Goal: Task Accomplishment & Management: Manage account settings

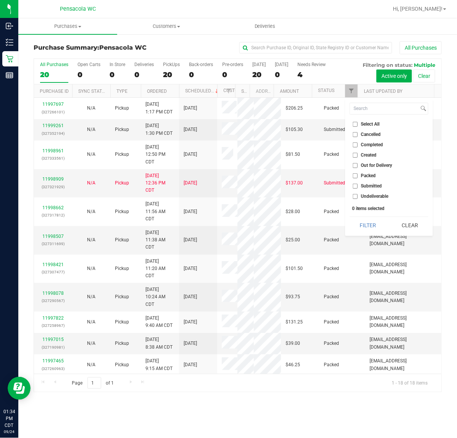
click at [374, 185] on span "Submitted" at bounding box center [371, 186] width 21 height 5
click at [358, 185] on input "Submitted" at bounding box center [355, 186] width 5 height 5
checkbox input "true"
click at [372, 227] on button "Filter" at bounding box center [368, 225] width 37 height 17
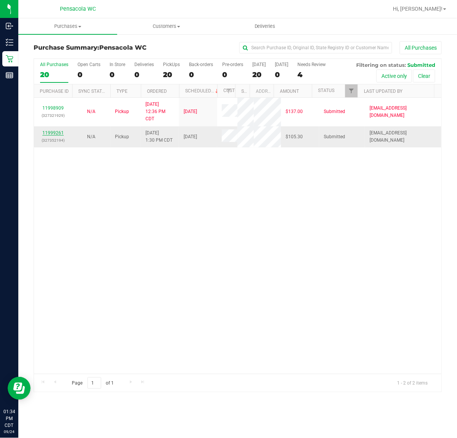
click at [52, 135] on link "11999261" at bounding box center [52, 132] width 21 height 5
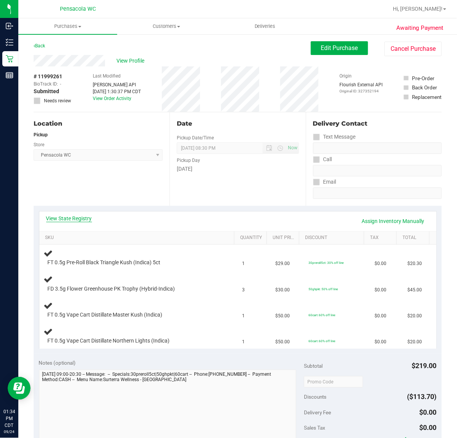
click at [81, 218] on link "View State Registry" at bounding box center [69, 218] width 46 height 8
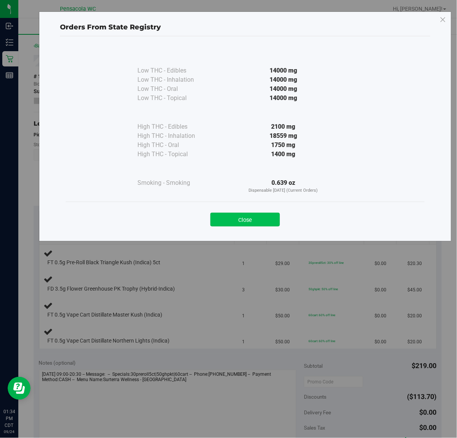
click at [256, 215] on button "Close" at bounding box center [244, 220] width 69 height 14
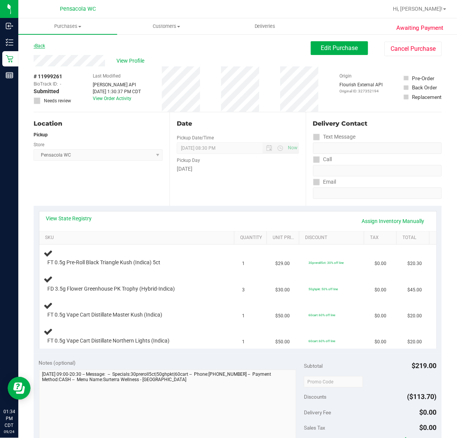
click at [45, 46] on link "Back" at bounding box center [39, 45] width 11 height 5
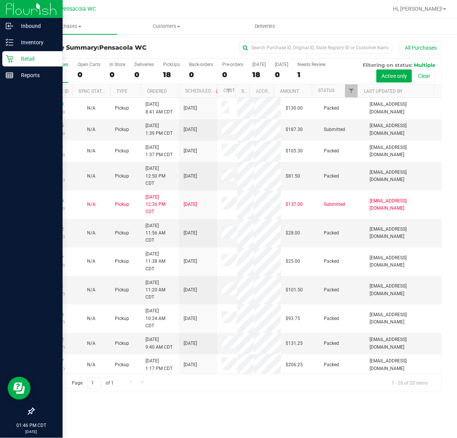
click at [10, 61] on icon at bounding box center [10, 59] width 8 height 8
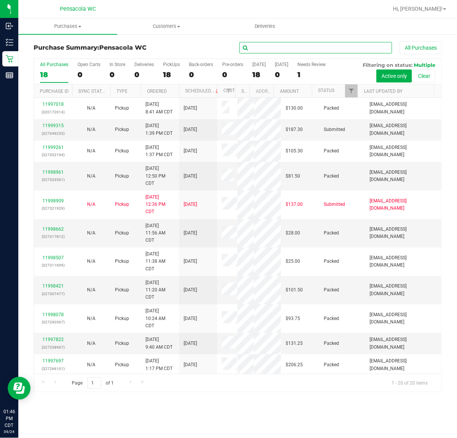
click at [264, 48] on input "text" at bounding box center [315, 47] width 153 height 11
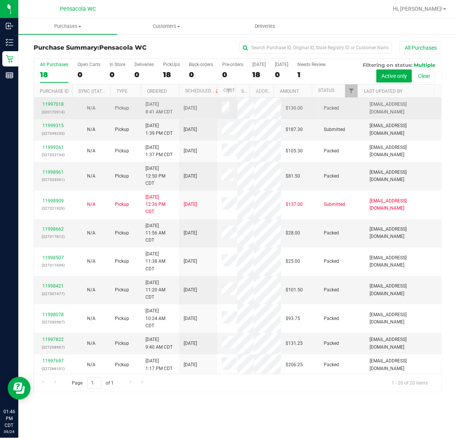
click at [342, 102] on td "Packed" at bounding box center [342, 108] width 46 height 21
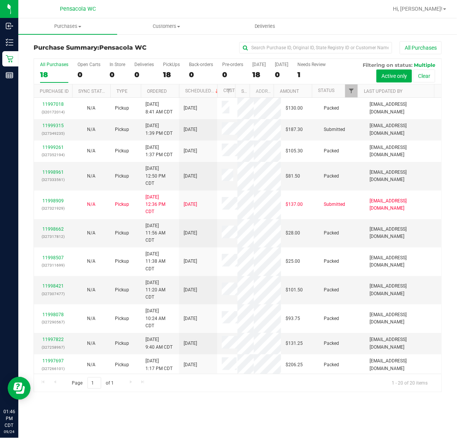
click at [348, 92] on span "Filter" at bounding box center [351, 91] width 6 height 6
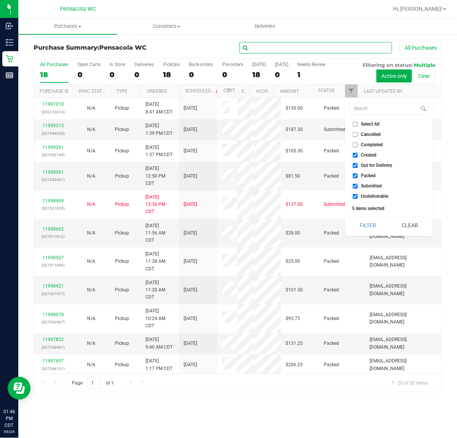
click at [304, 48] on input "text" at bounding box center [315, 47] width 153 height 11
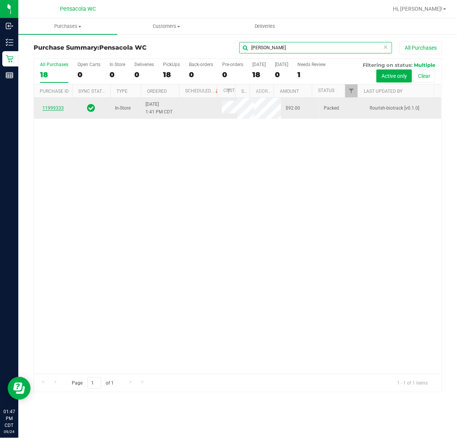
type input "carolyn v"
click at [50, 108] on link "11999333" at bounding box center [52, 107] width 21 height 5
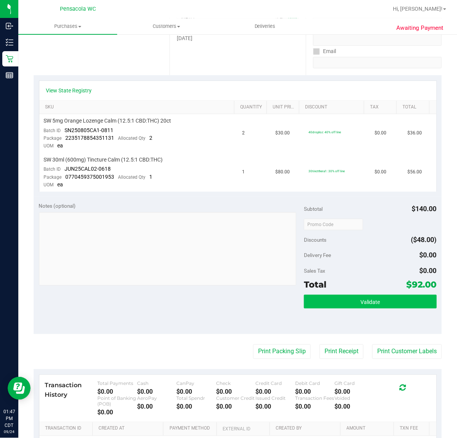
scroll to position [143, 0]
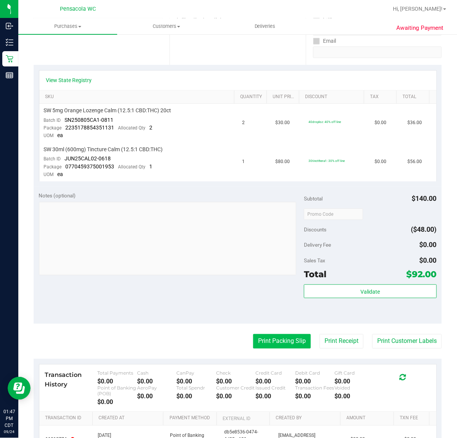
click at [278, 338] on button "Print Packing Slip" at bounding box center [282, 341] width 58 height 15
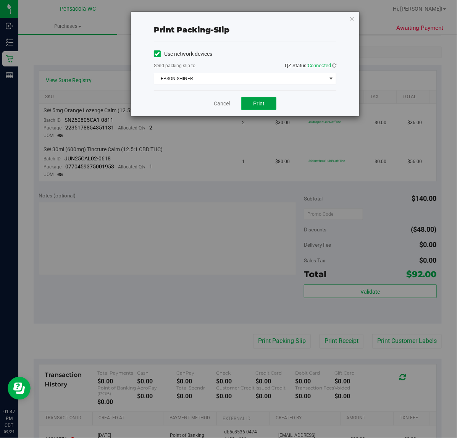
click at [252, 100] on button "Print" at bounding box center [258, 103] width 35 height 13
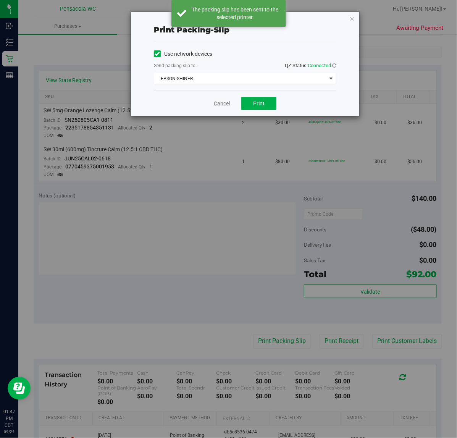
click at [222, 104] on link "Cancel" at bounding box center [222, 104] width 16 height 8
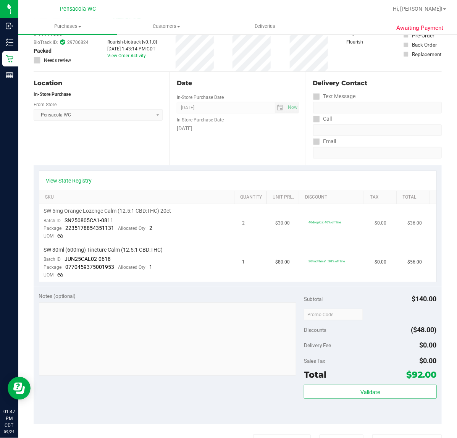
scroll to position [0, 0]
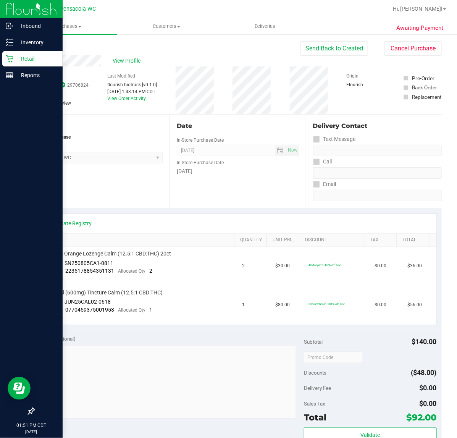
click at [9, 60] on icon at bounding box center [10, 59] width 8 height 8
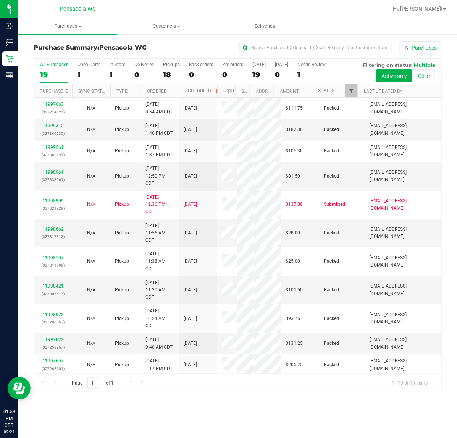
click at [352, 90] on span "Filter" at bounding box center [351, 91] width 6 height 6
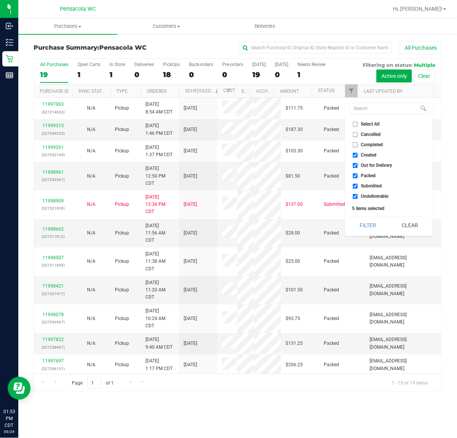
click at [355, 134] on input "Cancelled" at bounding box center [355, 134] width 5 height 5
checkbox input "true"
click at [355, 124] on input "Select All" at bounding box center [355, 124] width 5 height 5
checkbox input "true"
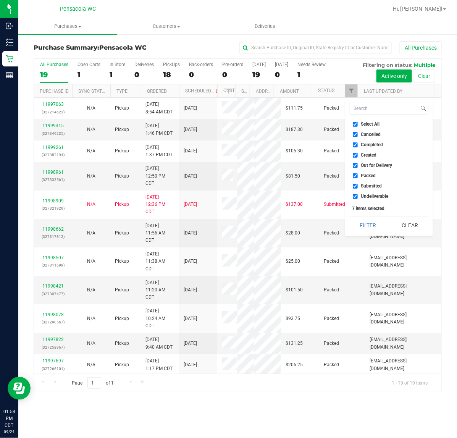
click at [356, 123] on input "Select All" at bounding box center [355, 124] width 5 height 5
checkbox input "false"
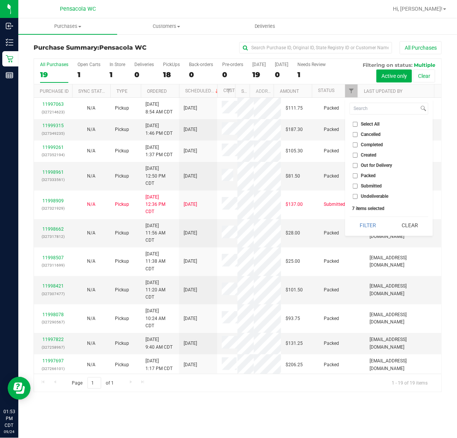
checkbox input "false"
click at [357, 186] on input "Submitted" at bounding box center [355, 186] width 5 height 5
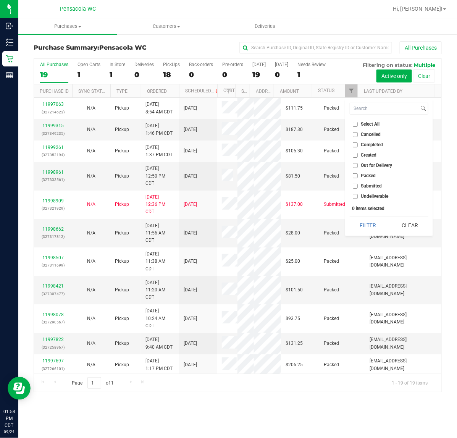
checkbox input "true"
click at [369, 228] on button "Filter" at bounding box center [368, 225] width 37 height 17
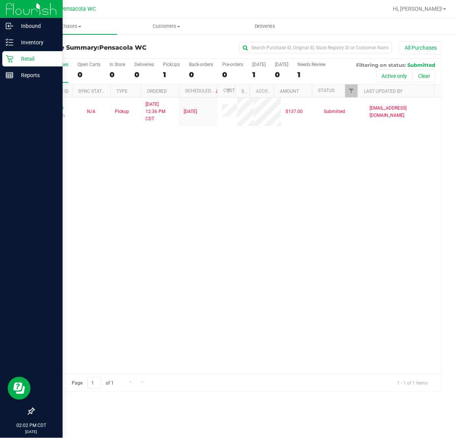
click at [10, 40] on line at bounding box center [11, 40] width 4 height 0
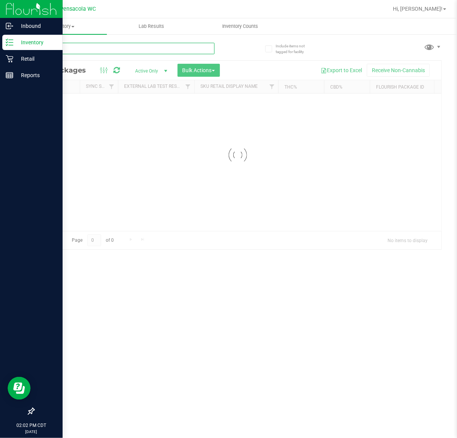
click at [140, 48] on input "text" at bounding box center [124, 48] width 181 height 11
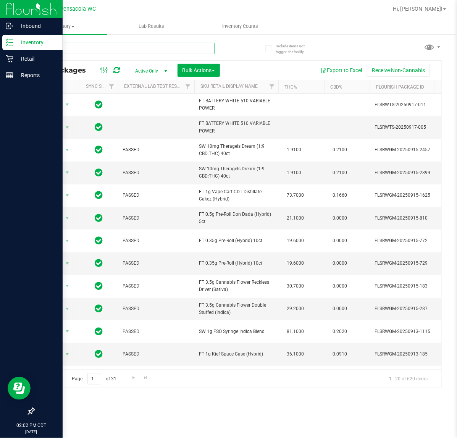
type input "blt"
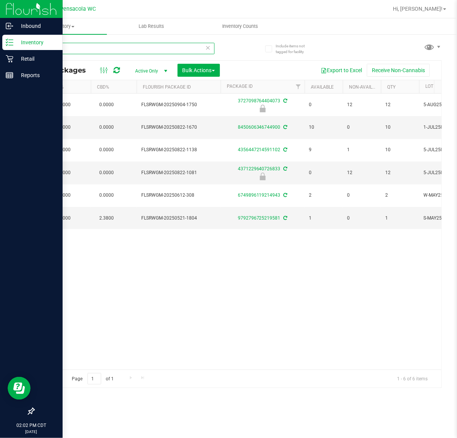
scroll to position [0, 193]
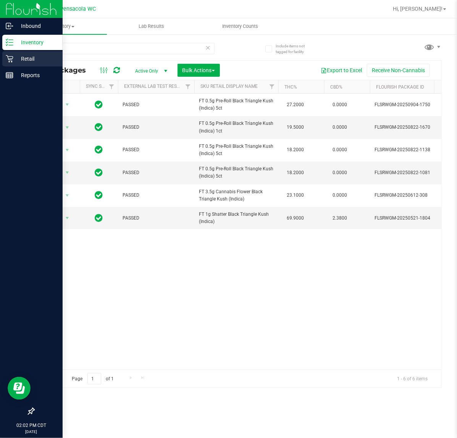
click at [9, 58] on icon at bounding box center [9, 58] width 7 height 7
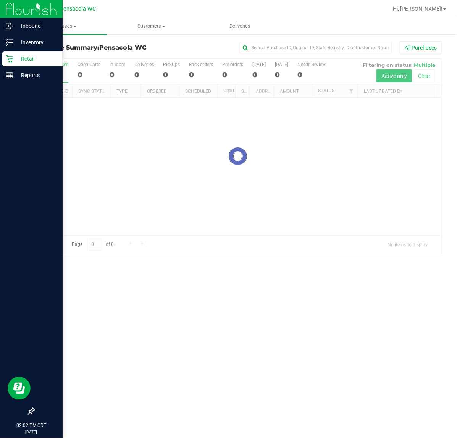
click at [34, 58] on p "Retail" at bounding box center [36, 58] width 46 height 9
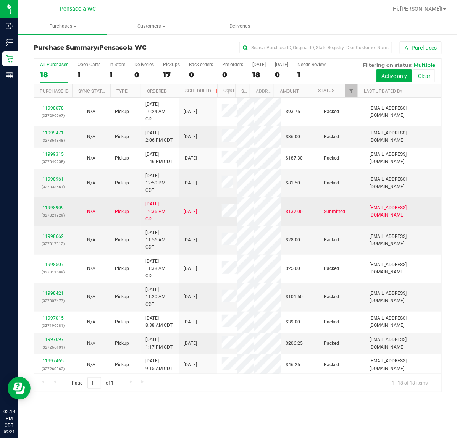
click at [57, 210] on link "11998909" at bounding box center [52, 207] width 21 height 5
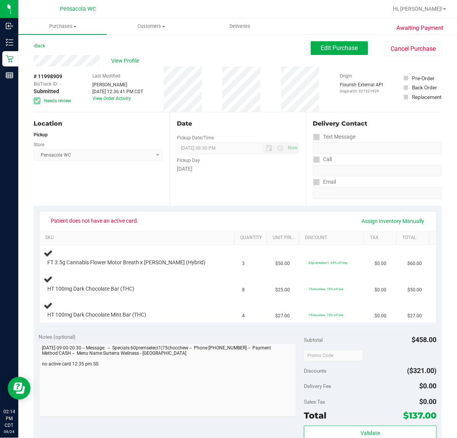
click at [113, 219] on span "Patient does not have an active card." at bounding box center [94, 220] width 97 height 12
click at [116, 163] on div "Location Pickup Store Pensacola WC Select Store Bonita Springs WC Boynton Beach…" at bounding box center [102, 158] width 136 height 93
click at [123, 65] on div "View Profile" at bounding box center [172, 60] width 277 height 11
click at [123, 63] on span "View Profile" at bounding box center [126, 61] width 31 height 8
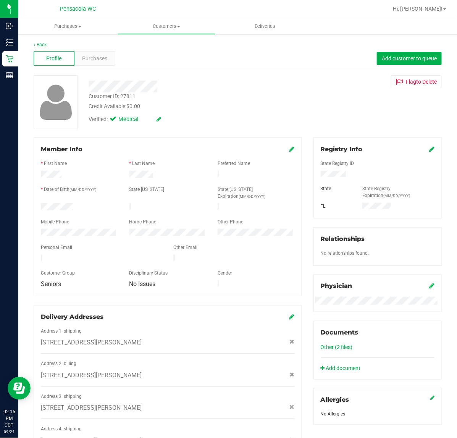
click at [207, 81] on div at bounding box center [188, 87] width 210 height 12
click at [100, 56] on span "Purchases" at bounding box center [94, 59] width 25 height 8
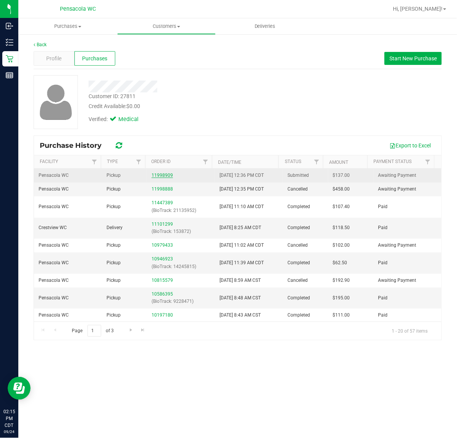
click at [165, 173] on link "11998909" at bounding box center [162, 174] width 21 height 5
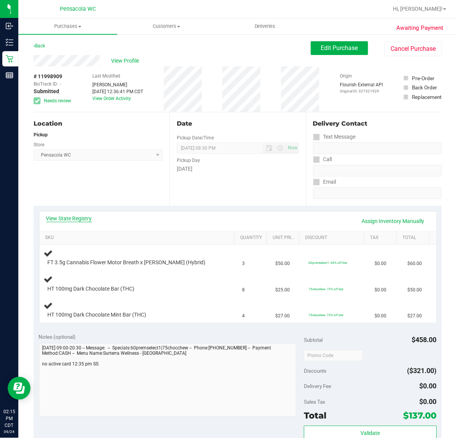
click at [82, 214] on link "View State Registry" at bounding box center [69, 218] width 46 height 8
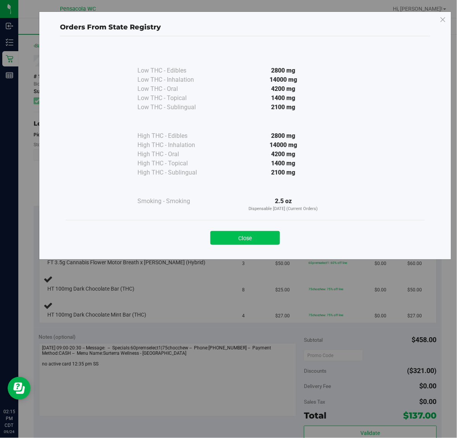
click at [258, 241] on button "Close" at bounding box center [244, 238] width 69 height 14
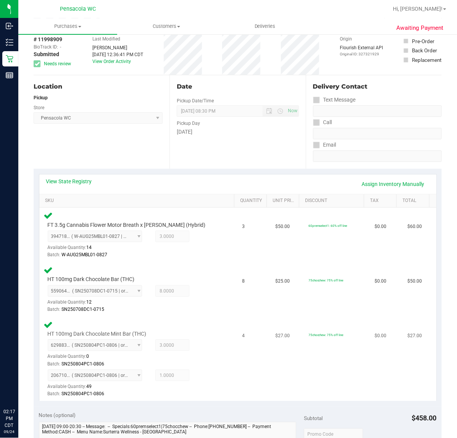
scroll to position [191, 0]
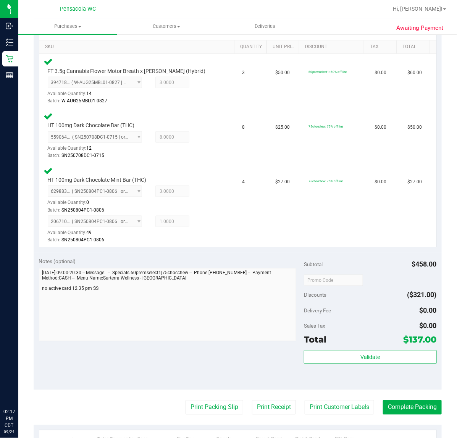
click at [342, 369] on div "Validate" at bounding box center [370, 367] width 132 height 34
click at [342, 363] on div "Validate" at bounding box center [370, 357] width 132 height 15
click at [329, 354] on button "Validate" at bounding box center [370, 357] width 132 height 14
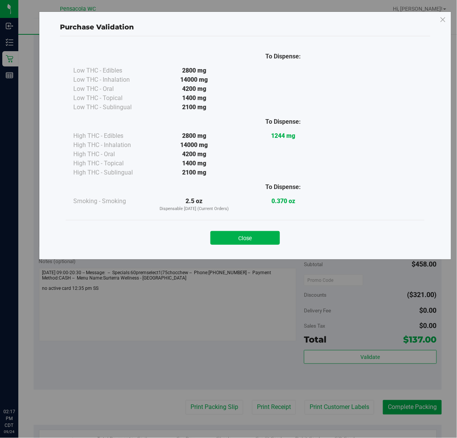
click at [263, 227] on div "Close" at bounding box center [244, 235] width 347 height 19
click at [266, 234] on button "Close" at bounding box center [244, 238] width 69 height 14
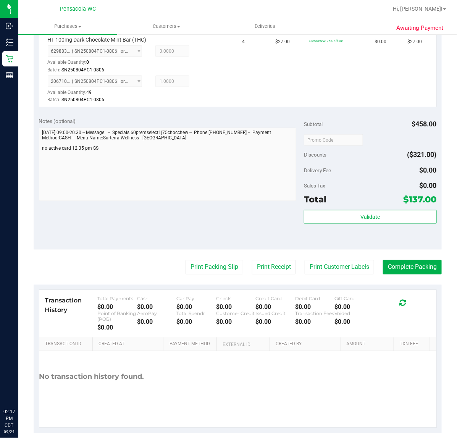
scroll to position [334, 0]
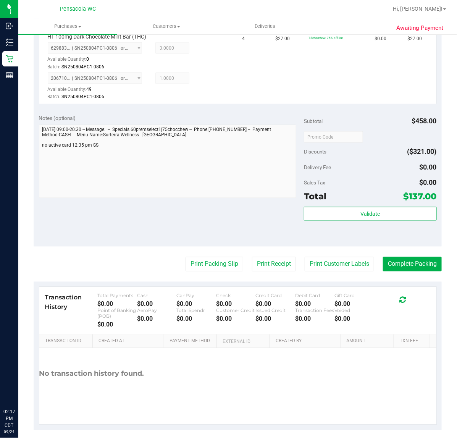
click at [225, 254] on purchase-details "Back Edit Purchase Cancel Purchase View Profile # 11998909 BioTrack ID: - Submi…" at bounding box center [238, 68] width 408 height 723
click at [219, 261] on button "Print Packing Slip" at bounding box center [214, 264] width 58 height 15
click at [401, 261] on button "Complete Packing" at bounding box center [412, 264] width 59 height 15
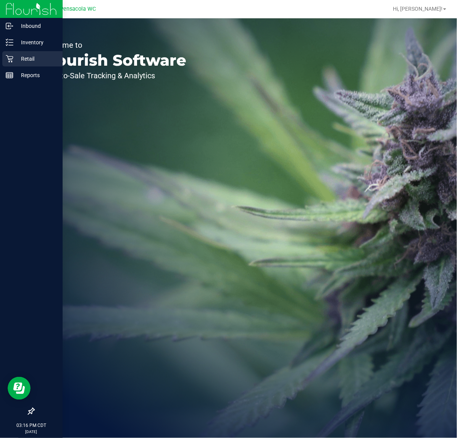
click at [10, 60] on icon at bounding box center [10, 59] width 8 height 8
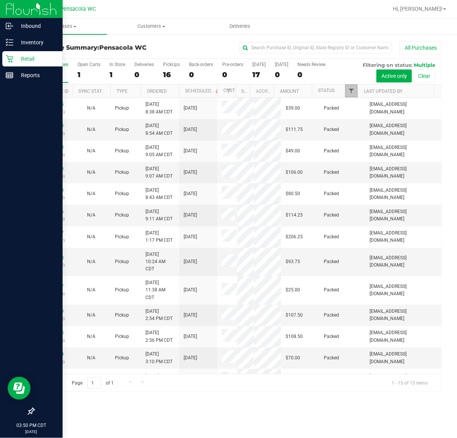
click at [348, 92] on span "Filter" at bounding box center [351, 91] width 6 height 6
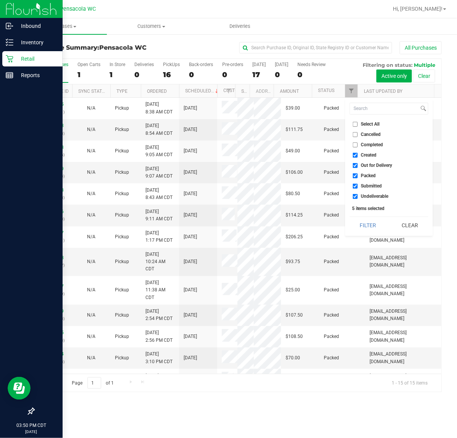
click at [354, 126] on input "Select All" at bounding box center [355, 124] width 5 height 5
checkbox input "true"
click at [354, 126] on input "Select All" at bounding box center [355, 124] width 5 height 5
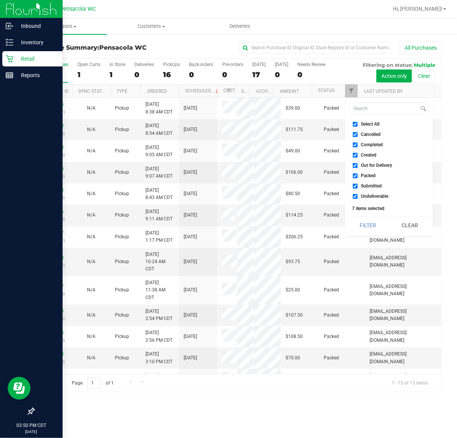
checkbox input "false"
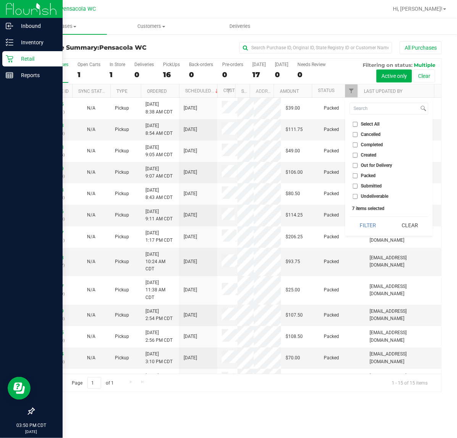
checkbox input "false"
click at [369, 184] on span "Submitted" at bounding box center [371, 186] width 21 height 5
click at [358, 184] on input "Submitted" at bounding box center [355, 186] width 5 height 5
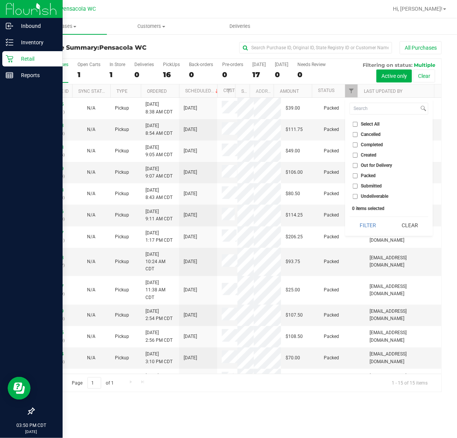
checkbox input "true"
click at [372, 210] on div "1 items selected" at bounding box center [389, 208] width 74 height 5
click at [371, 230] on button "Filter" at bounding box center [368, 225] width 37 height 17
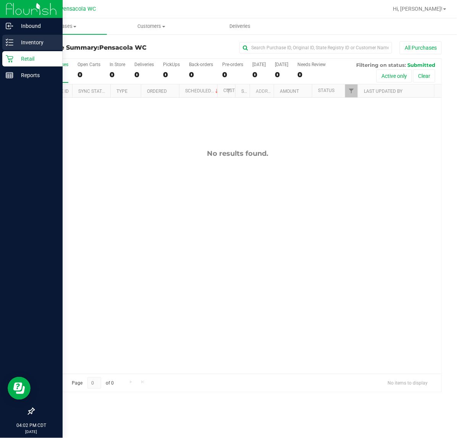
click at [11, 42] on icon at bounding box center [10, 43] width 8 height 8
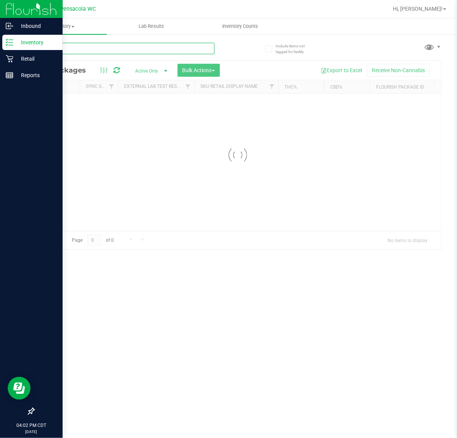
click at [104, 47] on input "text" at bounding box center [124, 48] width 181 height 11
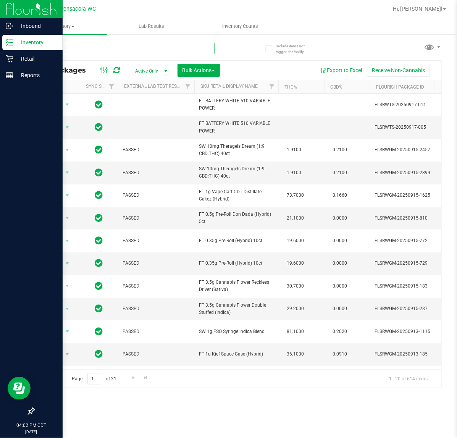
type input "cakez"
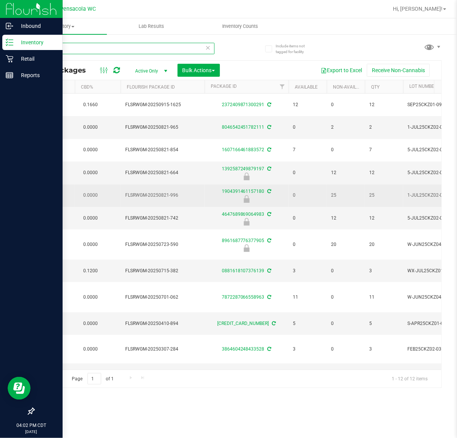
scroll to position [0, 241]
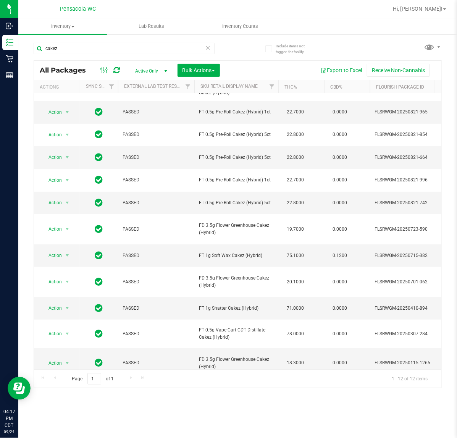
click at [206, 48] on icon at bounding box center [207, 47] width 5 height 9
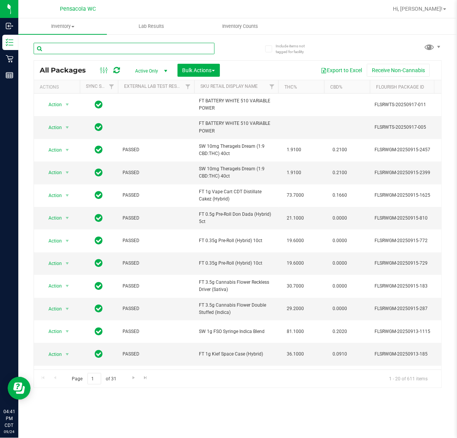
click at [114, 45] on input "text" at bounding box center [124, 48] width 181 height 11
type input "ppu"
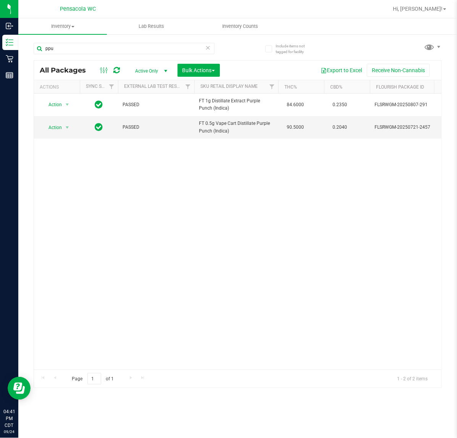
click at [208, 46] on icon at bounding box center [207, 47] width 5 height 9
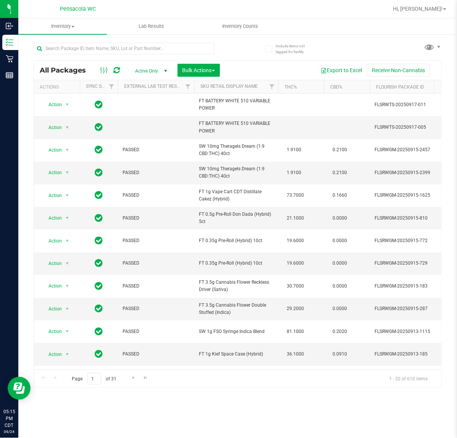
click at [379, 39] on div "All Packages Active Only Active Only Lab Samples Locked All External Internal B…" at bounding box center [238, 211] width 408 height 352
